Goal: Navigation & Orientation: Understand site structure

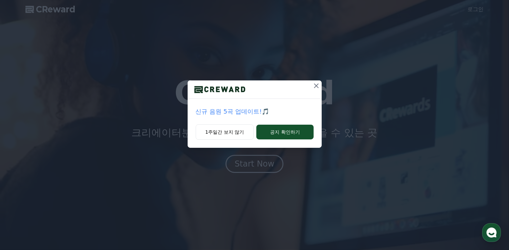
click at [316, 86] on icon at bounding box center [316, 85] width 5 height 5
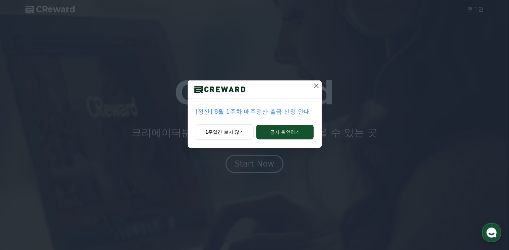
click at [314, 85] on icon at bounding box center [316, 86] width 8 height 8
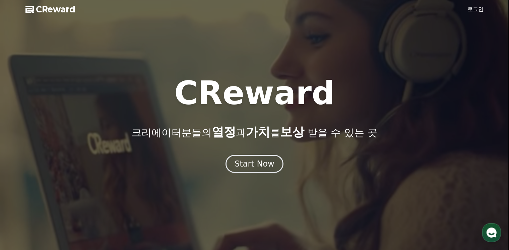
click at [265, 173] on div at bounding box center [254, 125] width 509 height 250
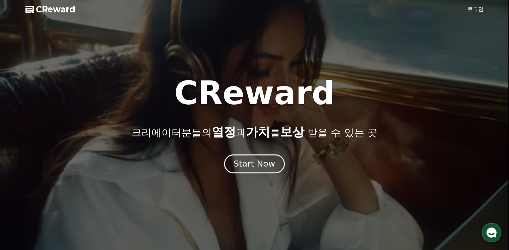
click at [265, 166] on div "Start Now" at bounding box center [255, 163] width 42 height 11
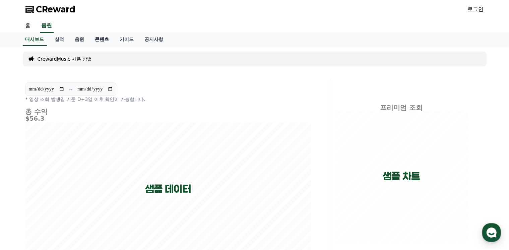
click at [99, 40] on link "콘텐츠" at bounding box center [102, 39] width 25 height 13
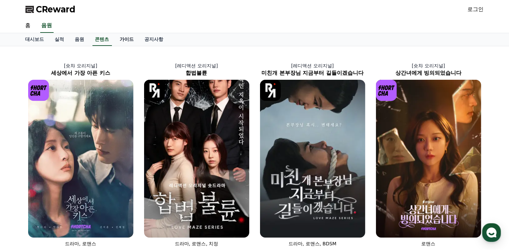
click at [125, 38] on link "가이드" at bounding box center [127, 39] width 25 height 13
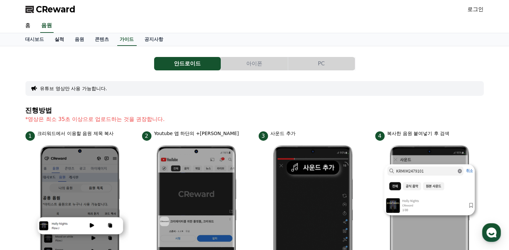
click at [60, 41] on link "실적" at bounding box center [60, 39] width 20 height 13
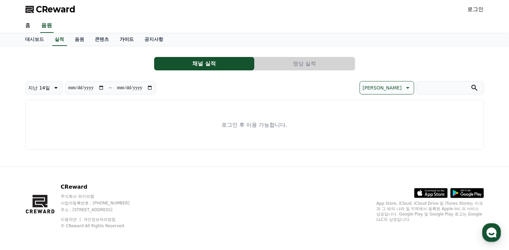
click at [131, 40] on link "가이드" at bounding box center [127, 39] width 25 height 13
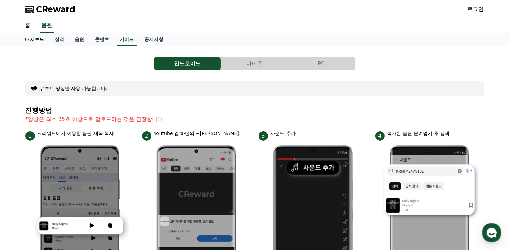
click at [33, 39] on link "대시보드" at bounding box center [34, 39] width 29 height 13
